Goal: Check status: Check status

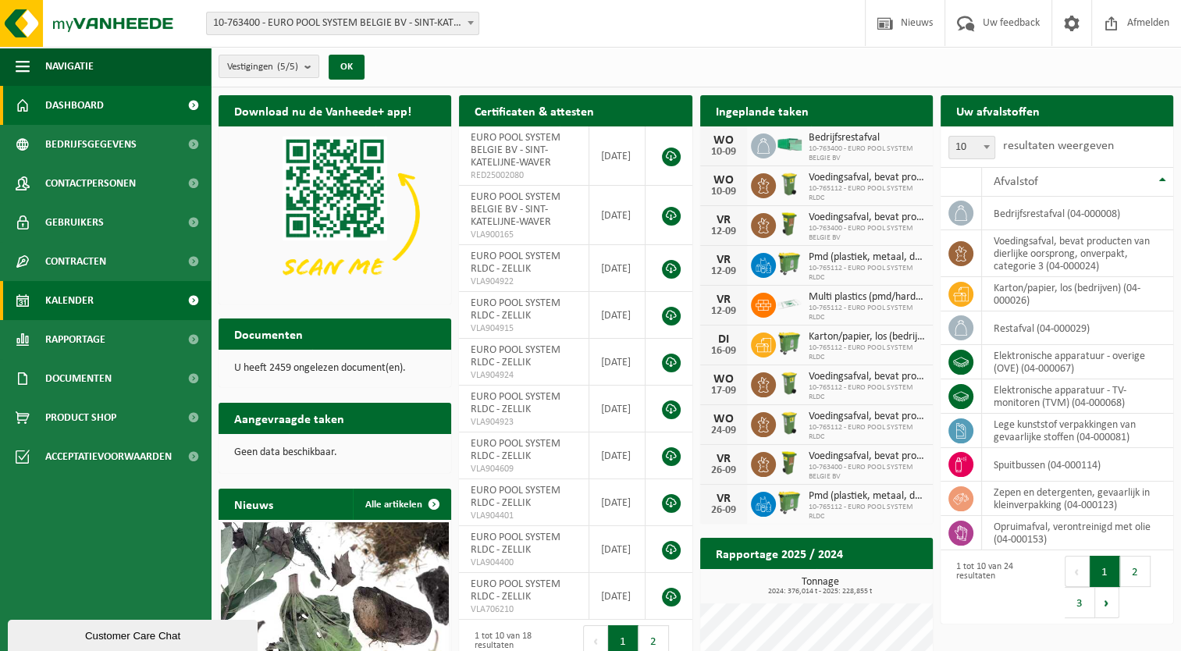
click at [91, 304] on span "Kalender" at bounding box center [69, 300] width 48 height 39
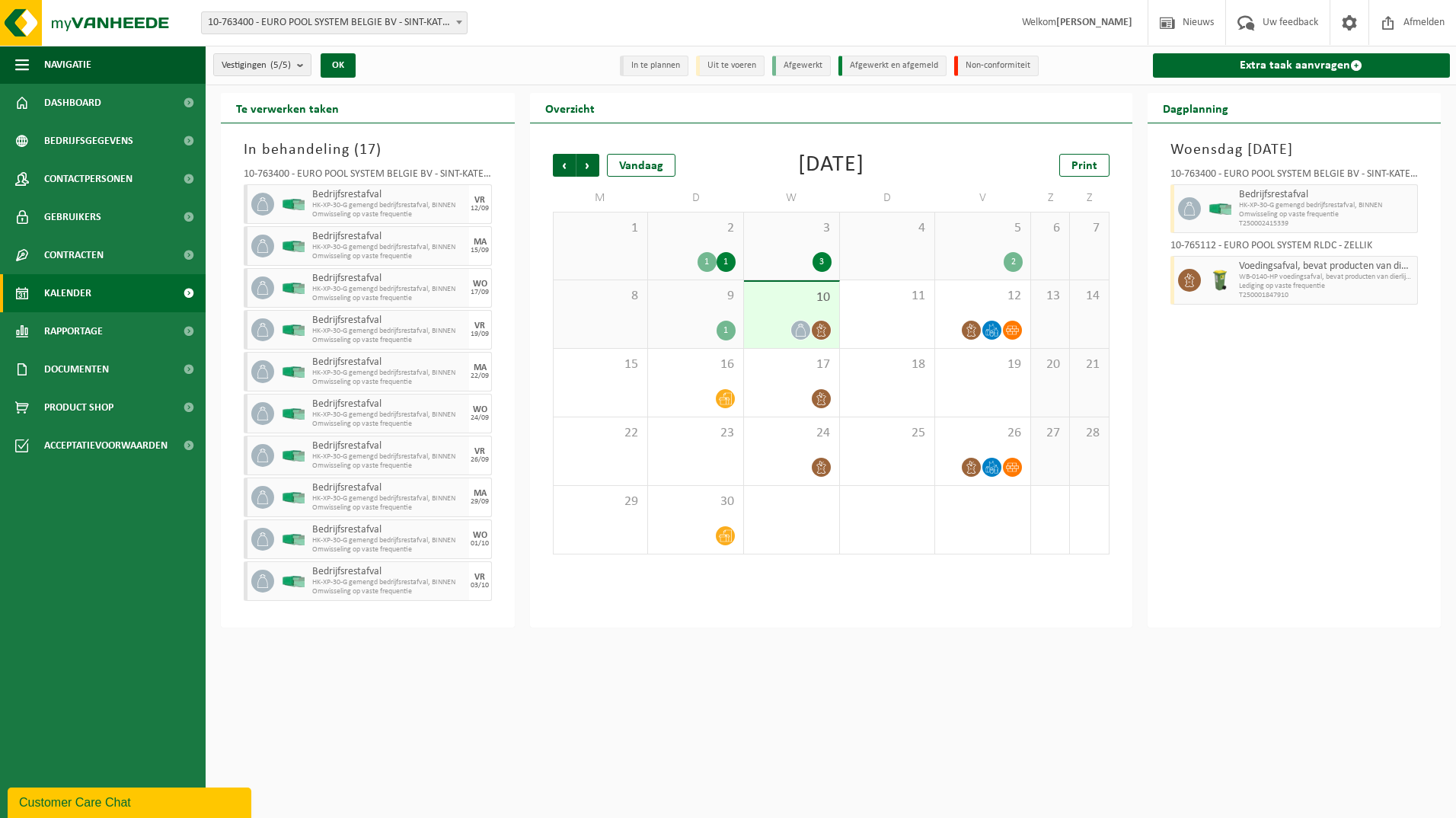
click at [185, 290] on span at bounding box center [188, 292] width 34 height 38
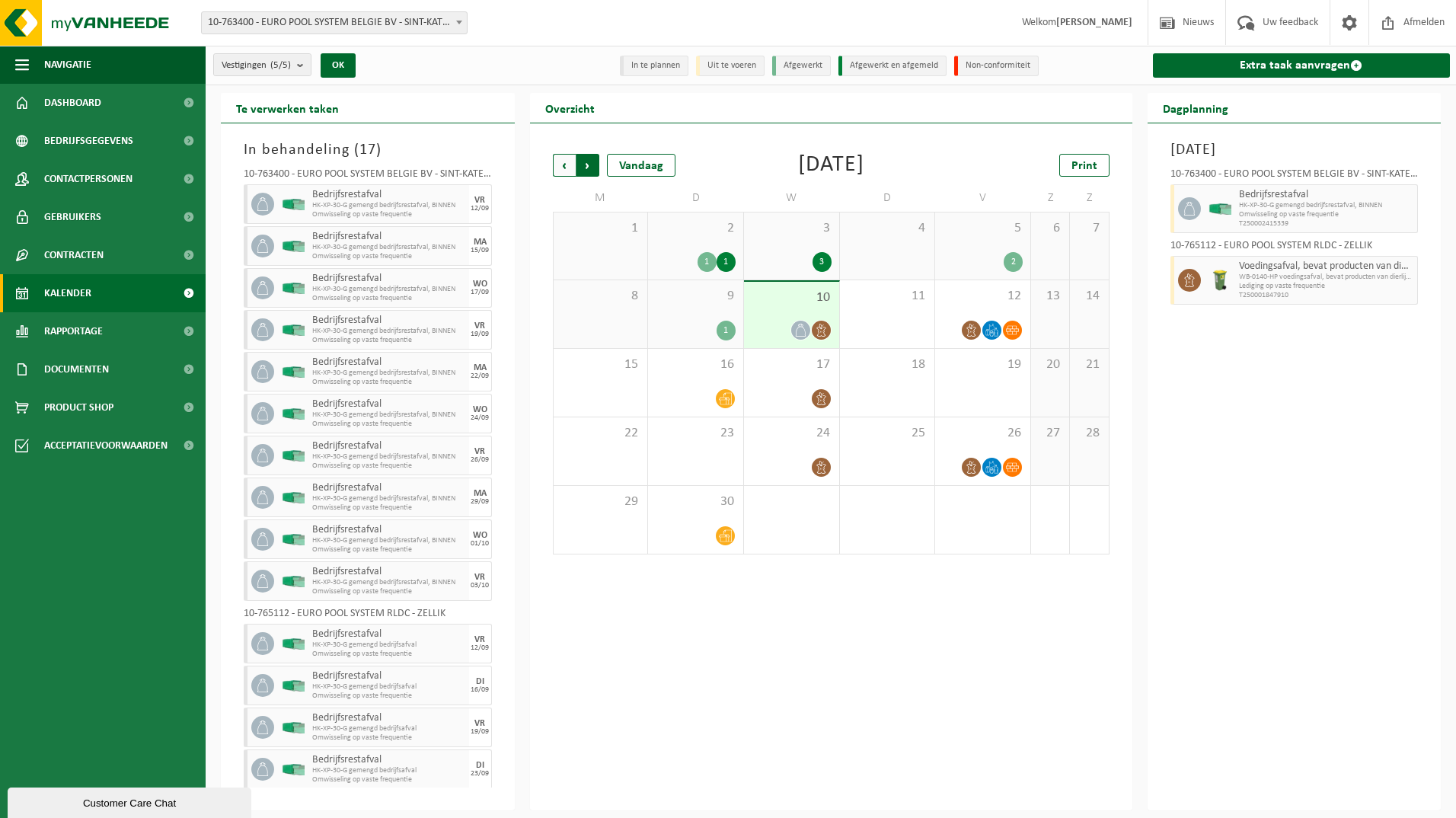
click at [568, 162] on span "Vorige" at bounding box center [564, 165] width 22 height 22
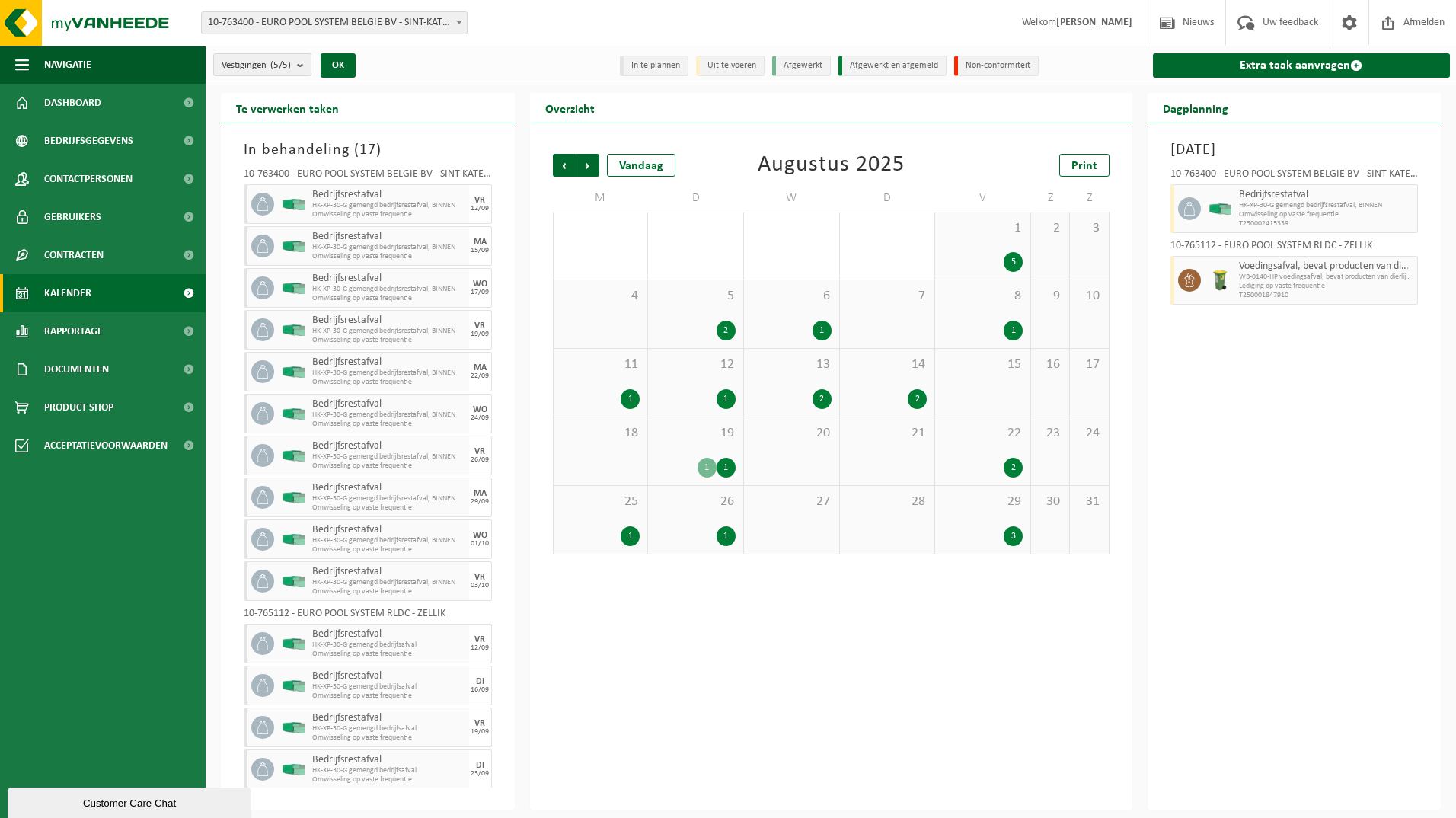
click at [1003, 248] on div "1 5" at bounding box center [983, 246] width 96 height 67
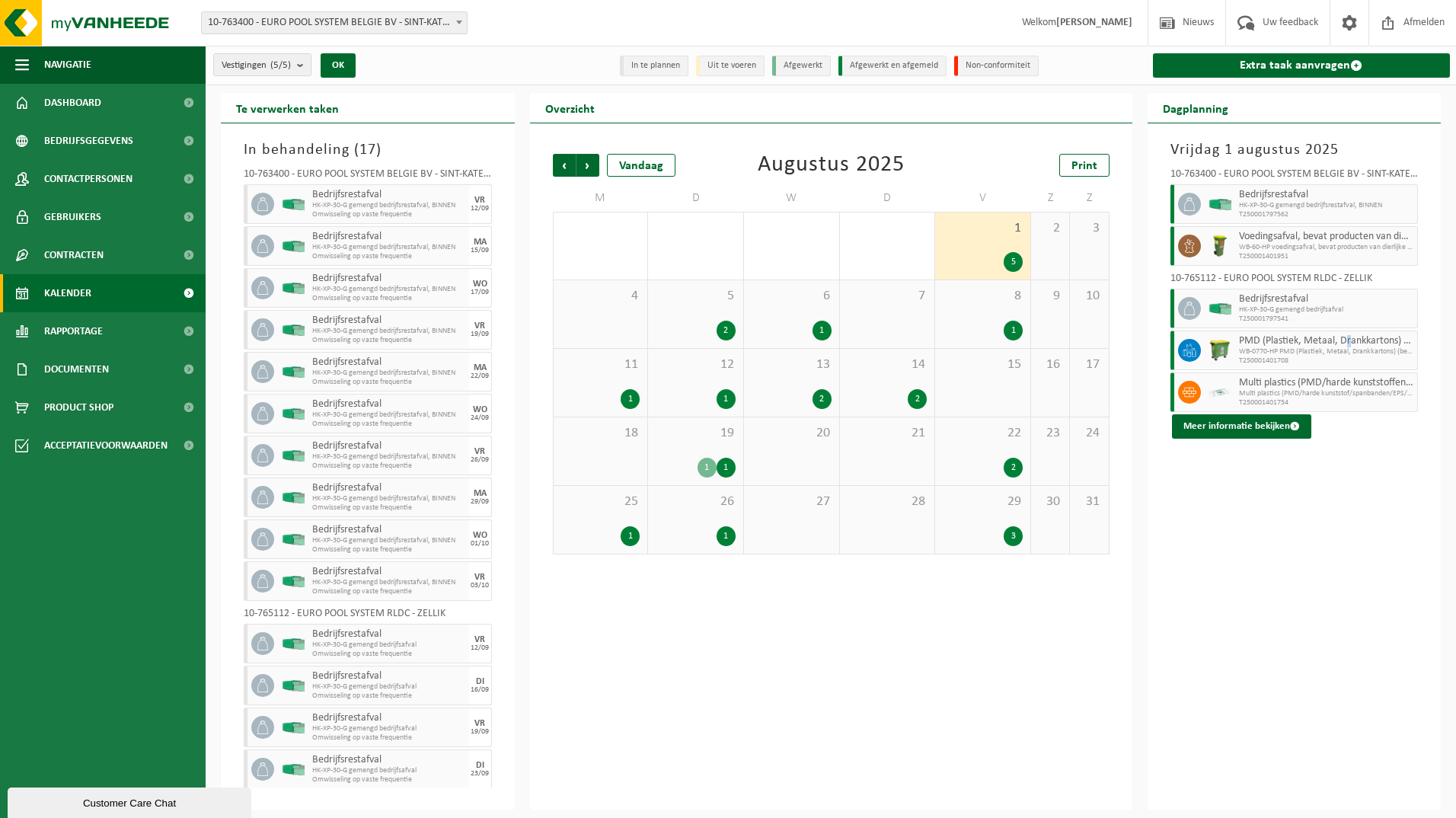
click at [1348, 336] on span "PMD (Plastiek, Metaal, Drankkartons) (bedrijven)" at bounding box center [1326, 341] width 176 height 12
click at [1326, 351] on span "WB-0770-HP PMD (Plastiek, Metaal, Drankkartons) (bedrijven)" at bounding box center [1326, 351] width 176 height 9
click at [1202, 352] on div at bounding box center [1187, 350] width 34 height 40
click at [1188, 351] on icon at bounding box center [1190, 350] width 14 height 14
click at [1279, 433] on button "Meer informatie bekijken" at bounding box center [1241, 426] width 139 height 24
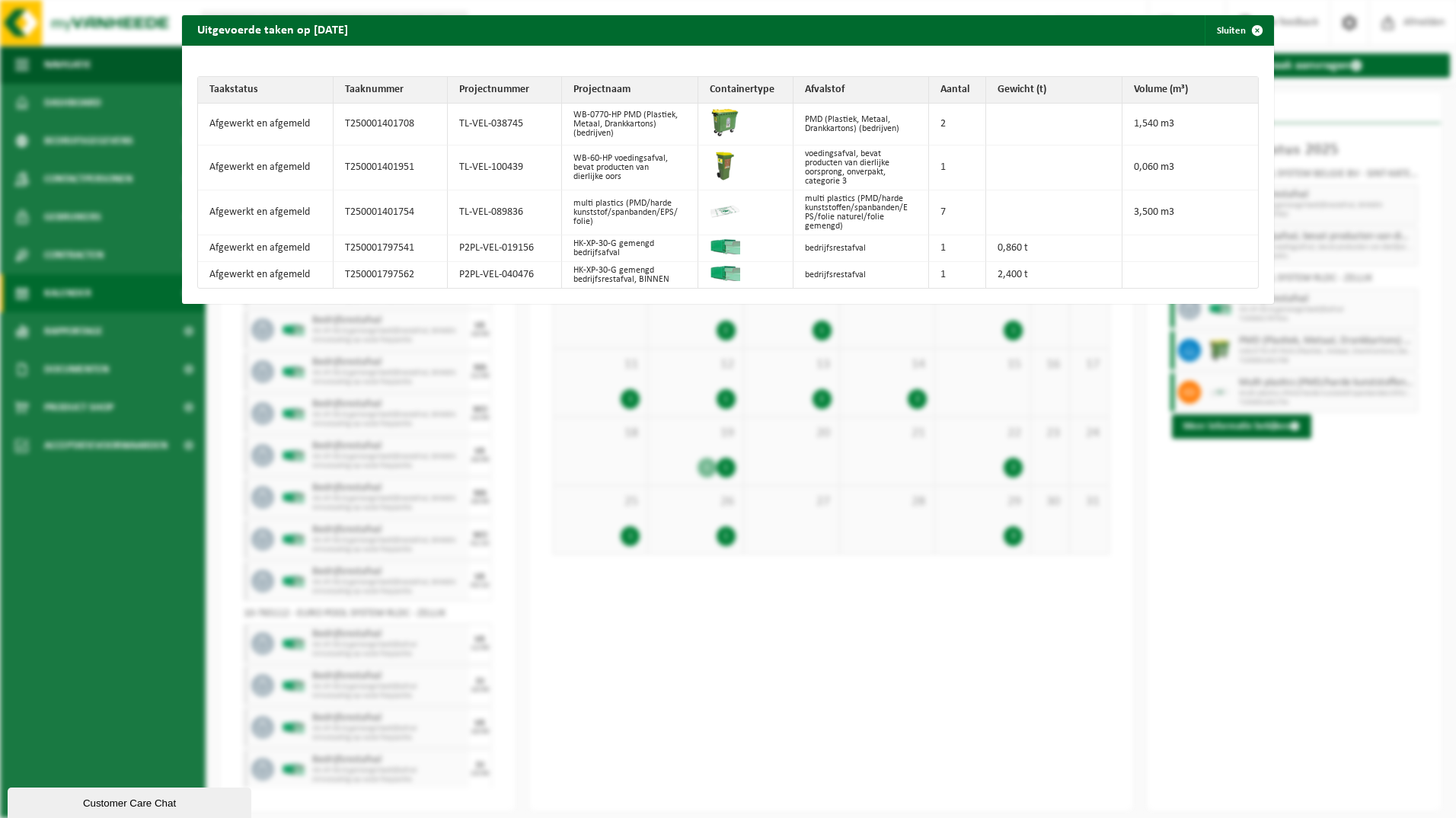
click at [875, 573] on div "Uitgevoerde taken op 2025-08-01 Sluiten Taakstatus Taaknummer Projectnummer Pro…" at bounding box center [728, 409] width 1456 height 818
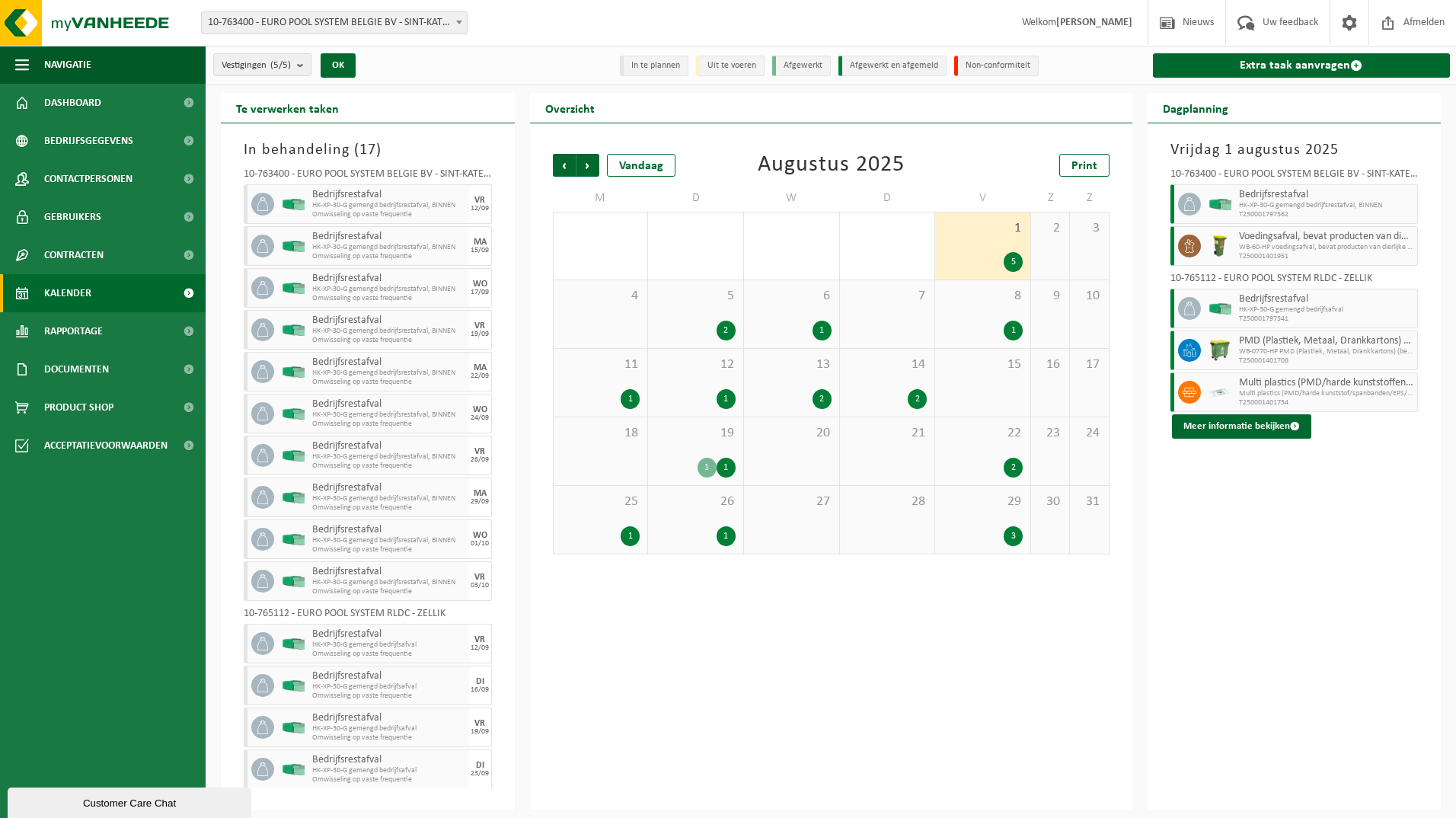
click at [807, 384] on div "13 2" at bounding box center [792, 382] width 96 height 67
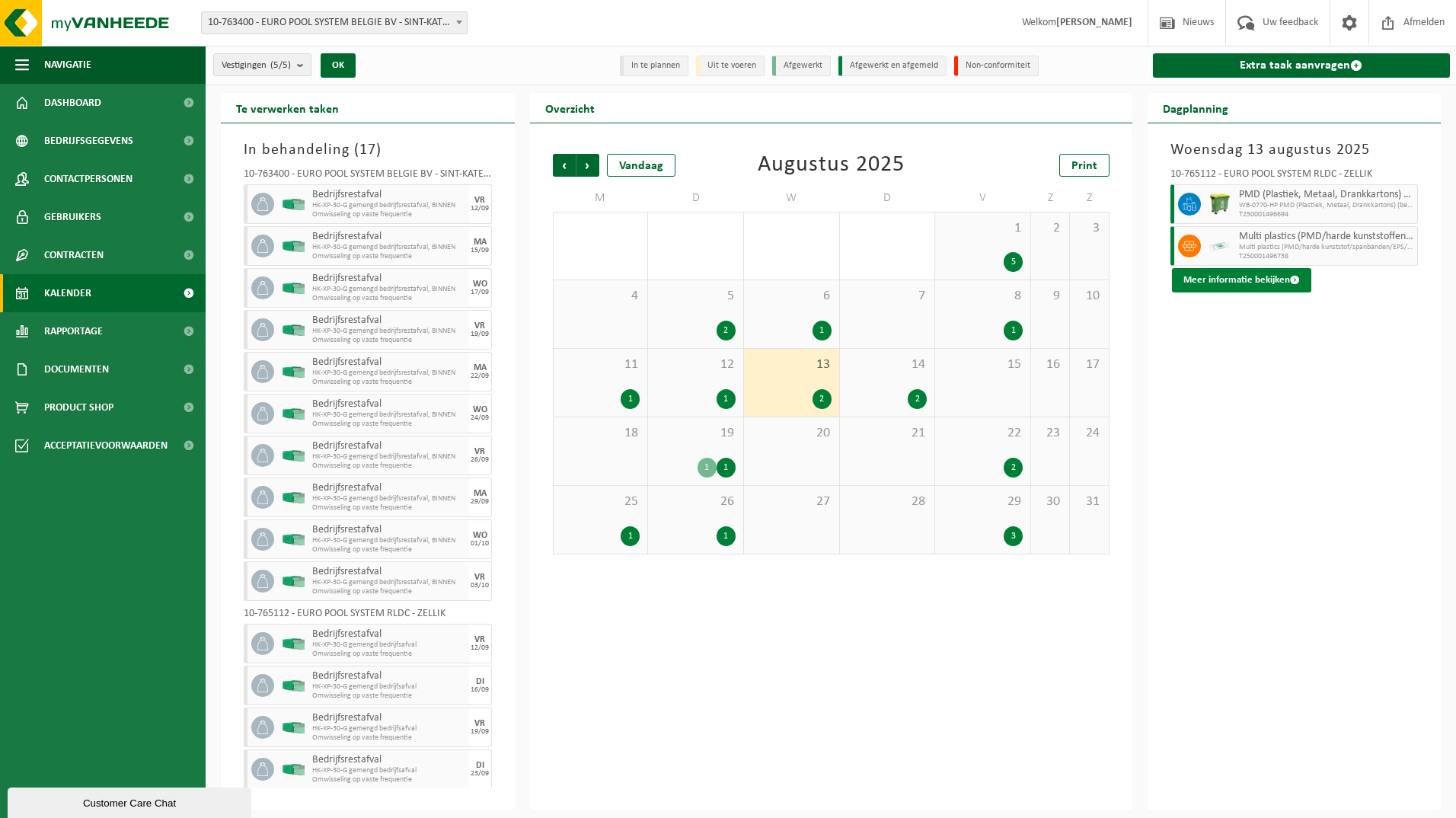
click at [1188, 276] on button "Meer informatie bekijken" at bounding box center [1241, 280] width 139 height 24
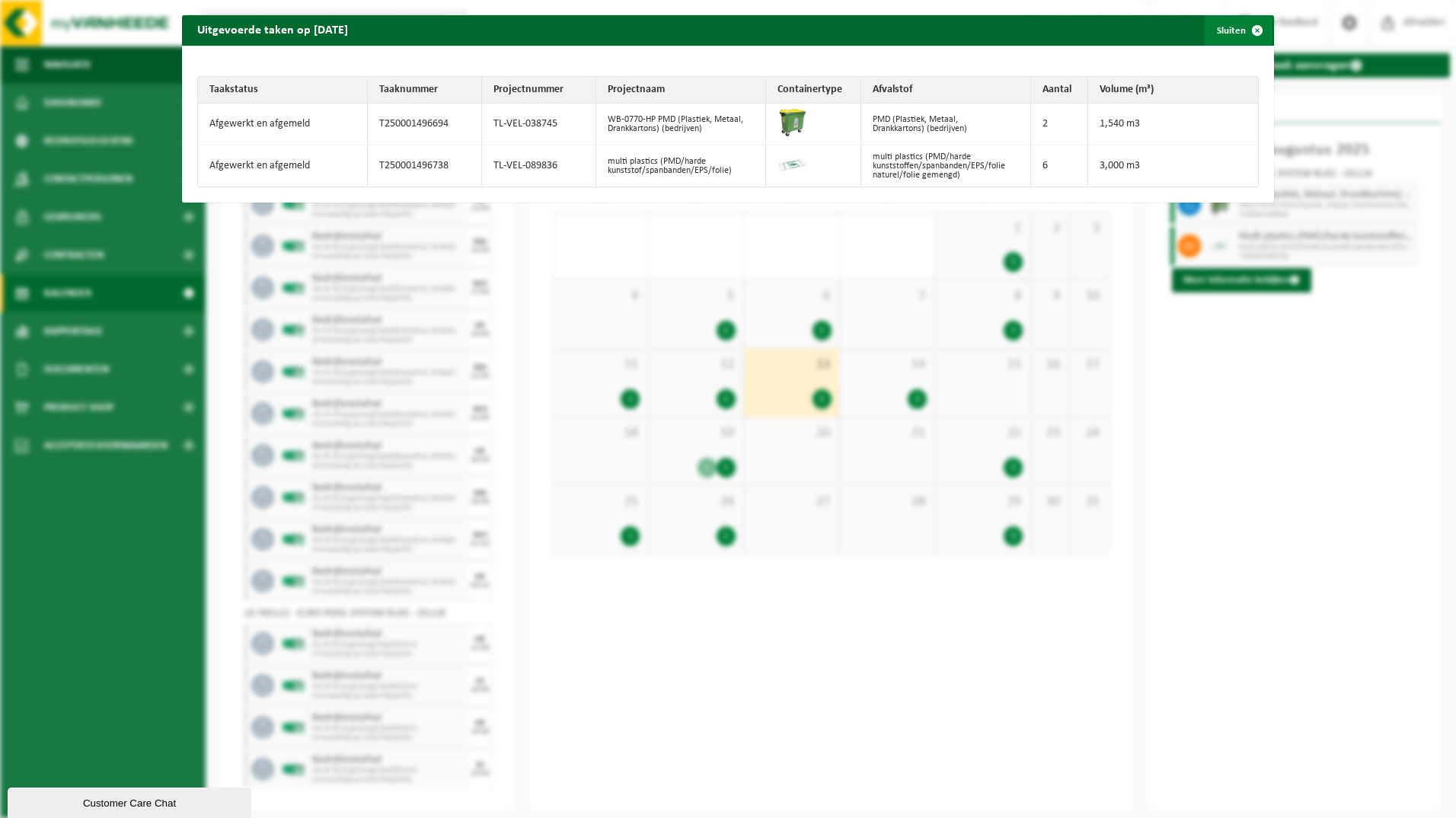
click at [1252, 24] on span "button" at bounding box center [1257, 30] width 30 height 30
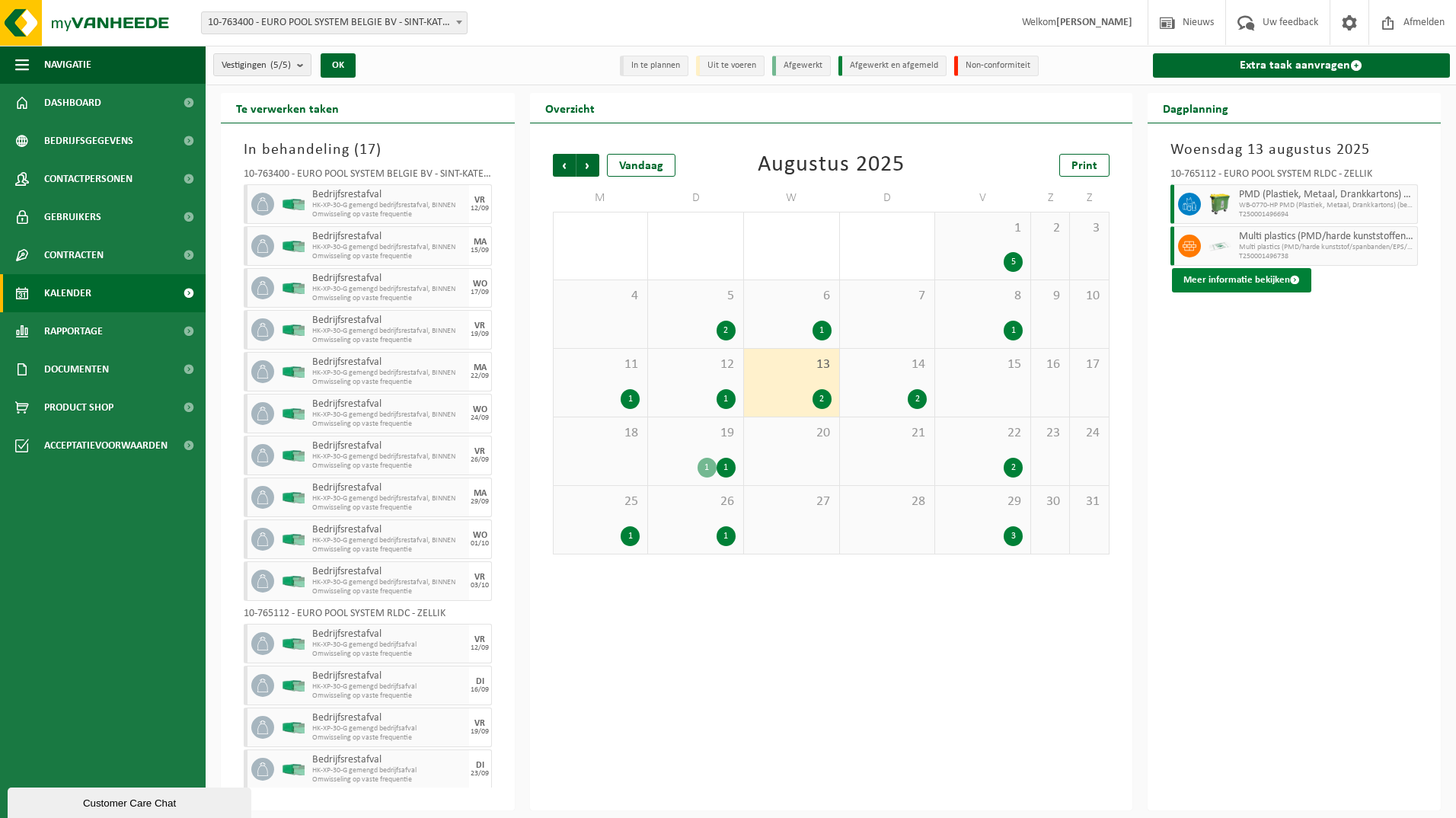
click at [1279, 278] on button "Meer informatie bekijken" at bounding box center [1241, 280] width 139 height 24
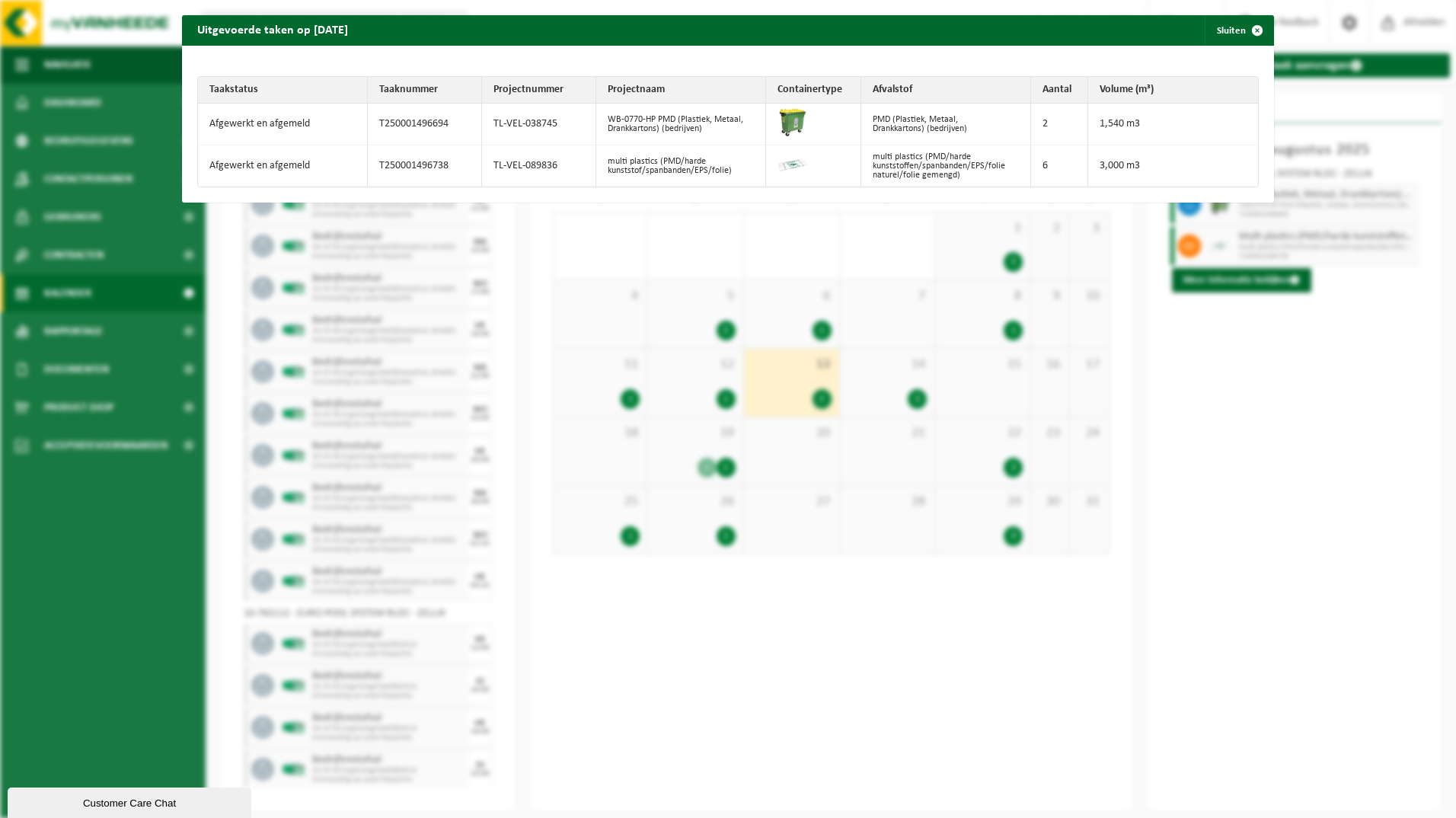
click at [1222, 389] on div "Uitgevoerde taken op 2025-08-13 Sluiten Taakstatus Taaknummer Projectnummer Pro…" at bounding box center [728, 409] width 1456 height 818
